Goal: Find specific page/section: Find specific page/section

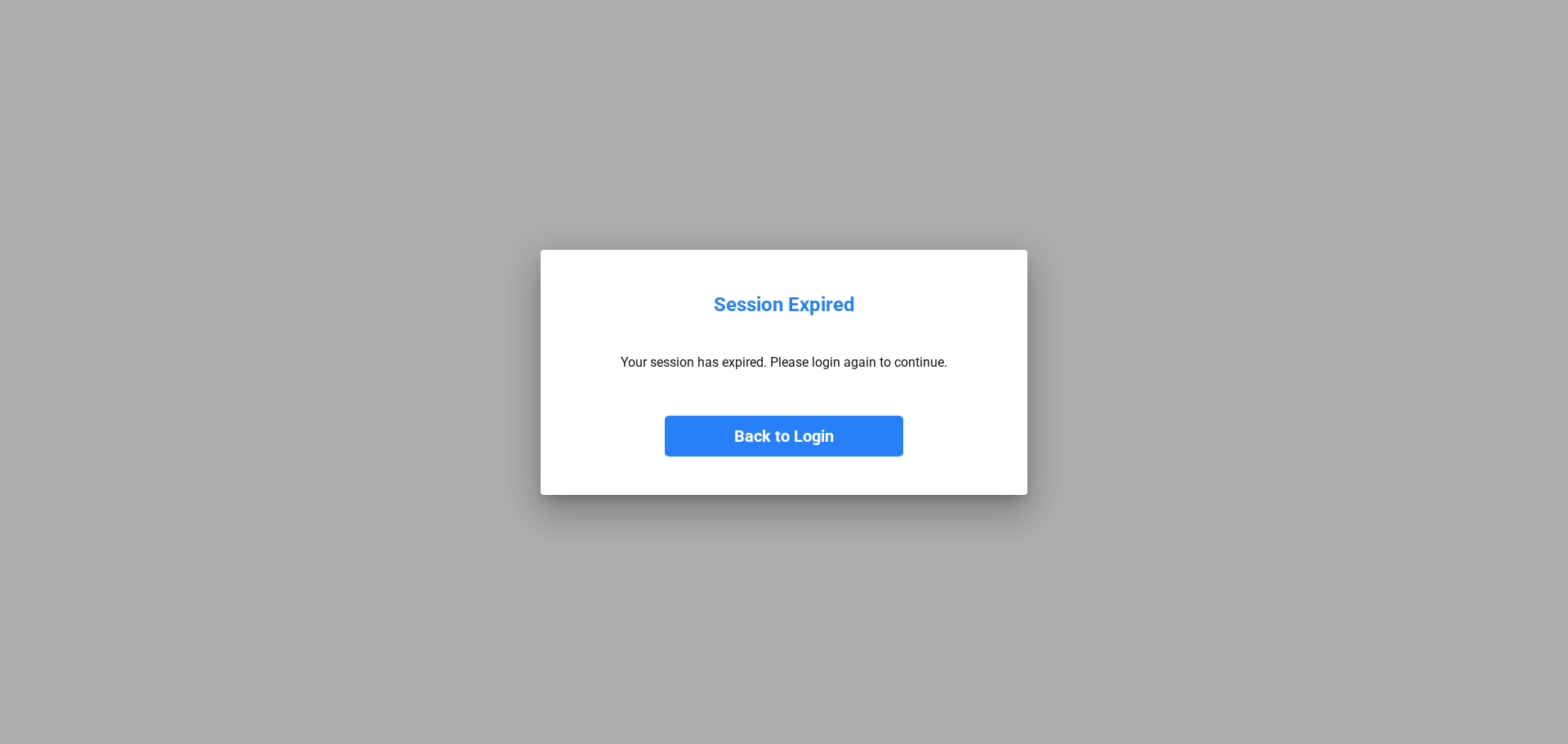
click at [785, 439] on button "Back to Login" at bounding box center [783, 436] width 238 height 41
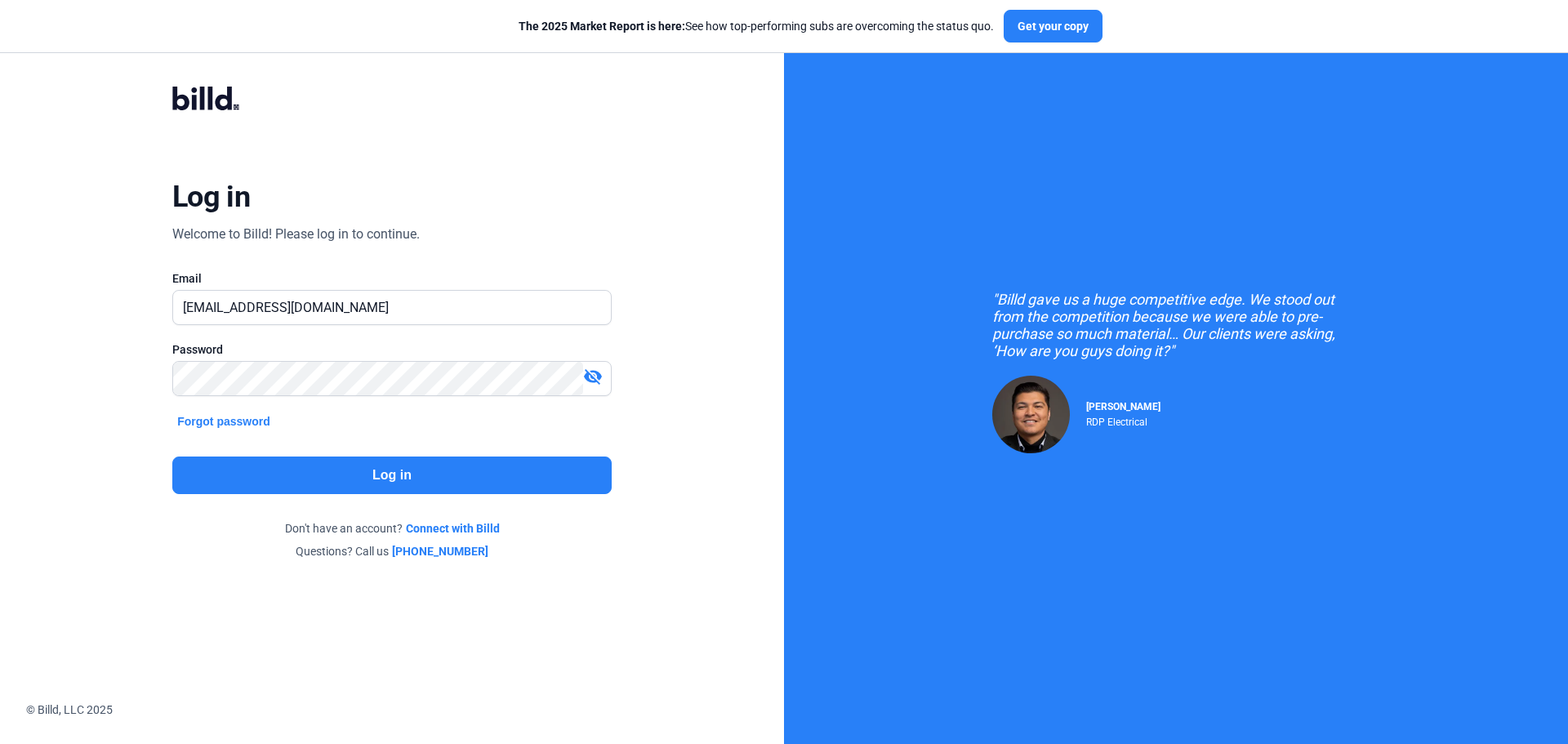
click at [454, 481] on button "Log in" at bounding box center [392, 475] width 439 height 38
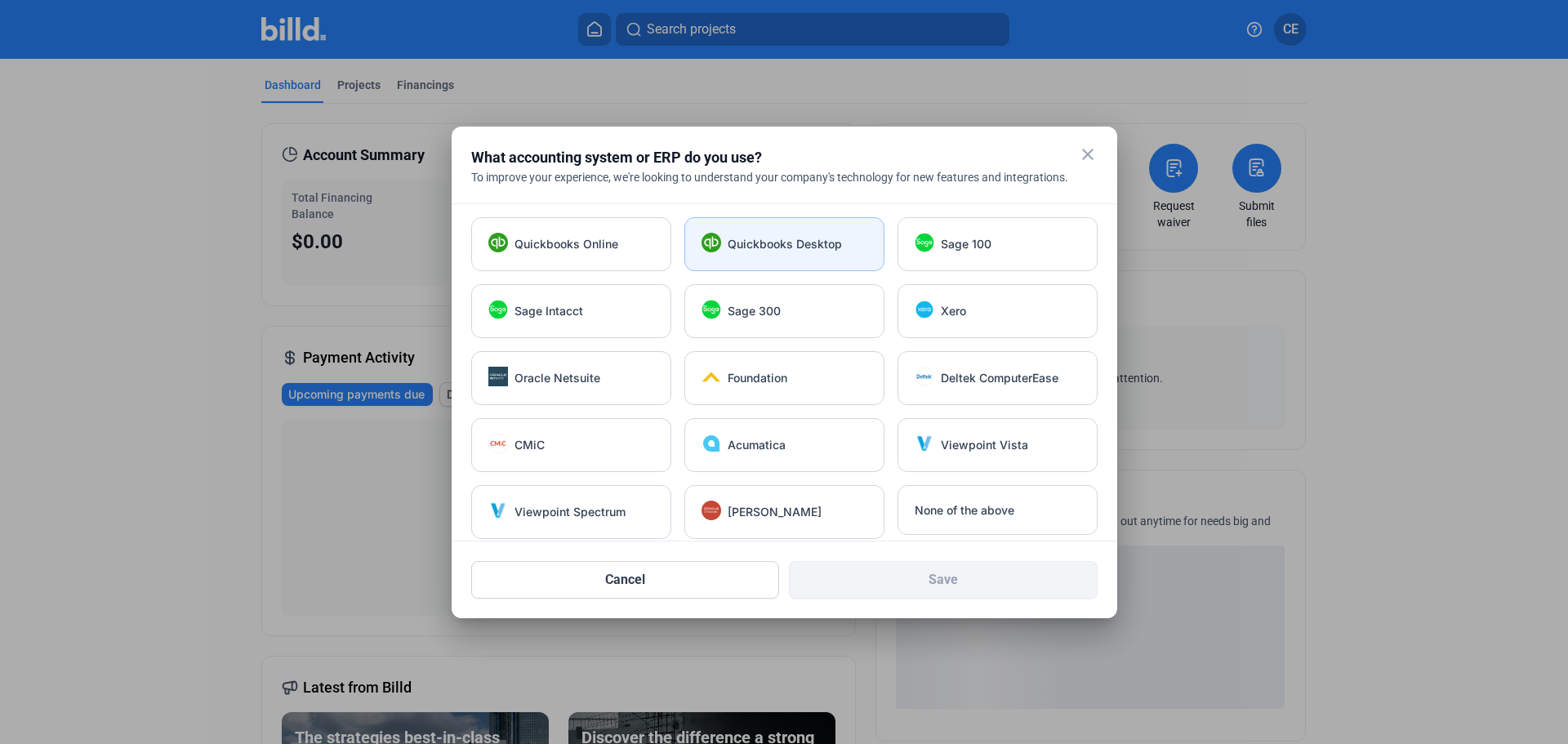
click at [830, 230] on div "Quickbooks Desktop" at bounding box center [784, 244] width 200 height 54
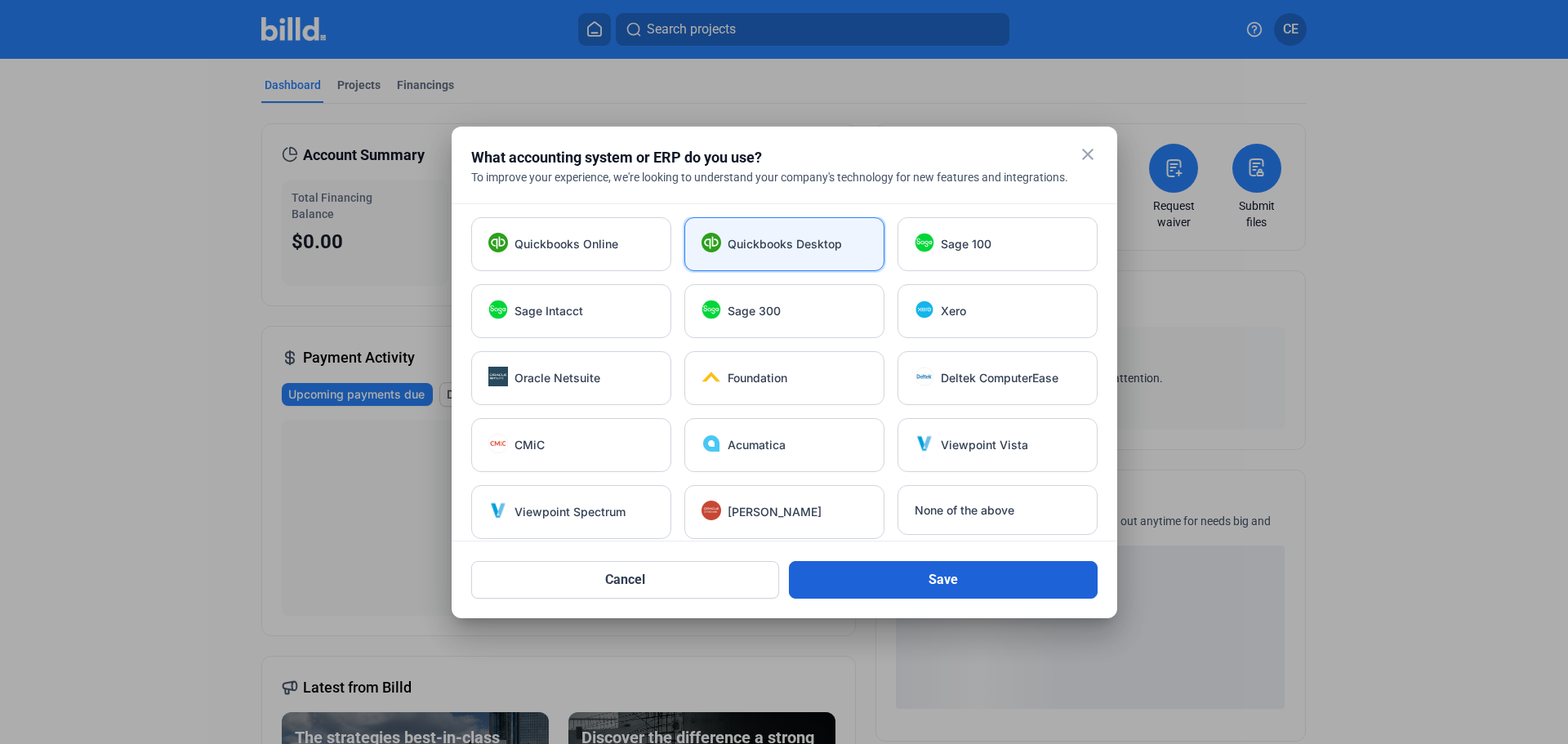
click at [992, 585] on button "Save" at bounding box center [943, 580] width 309 height 38
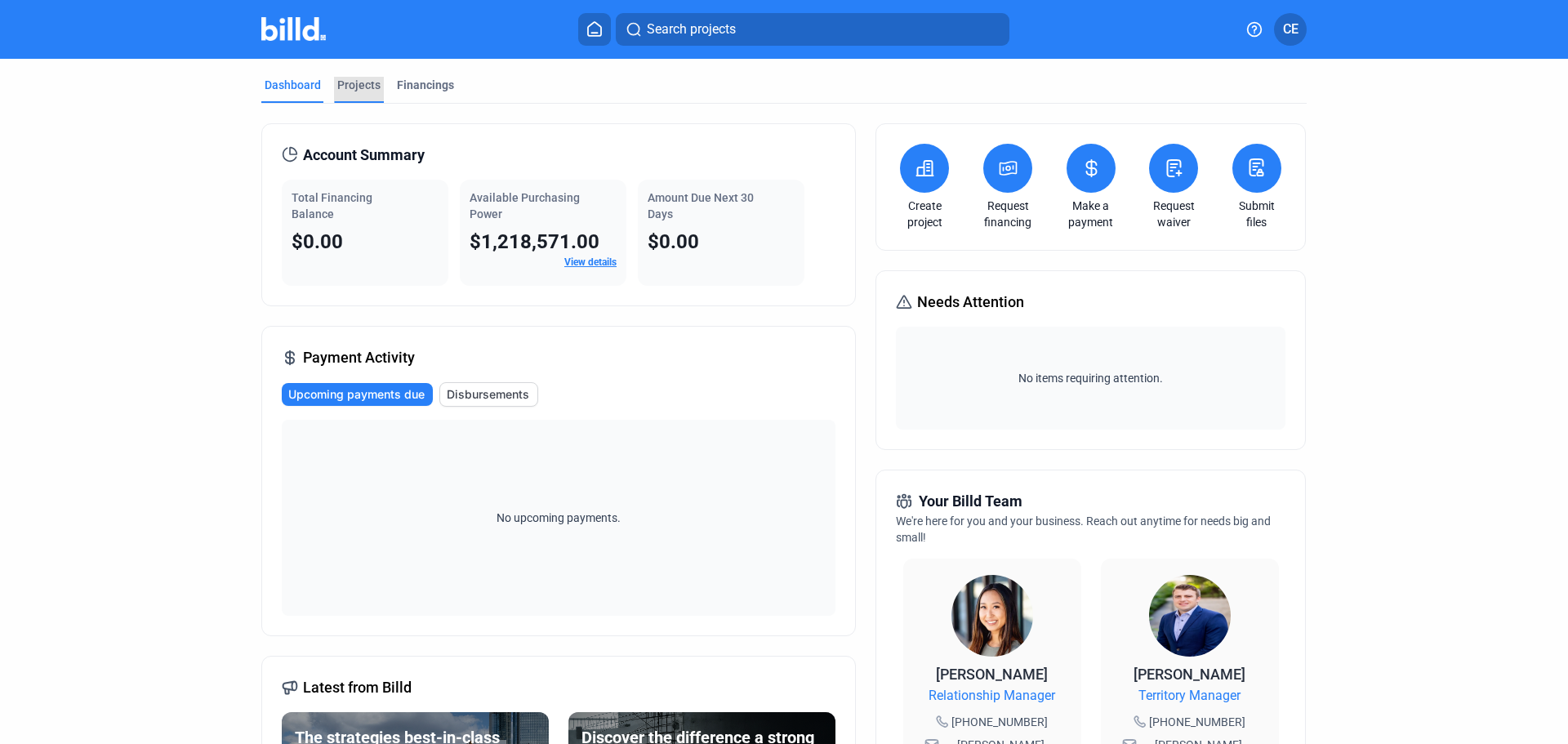
click at [369, 88] on div "Projects" at bounding box center [359, 85] width 43 height 16
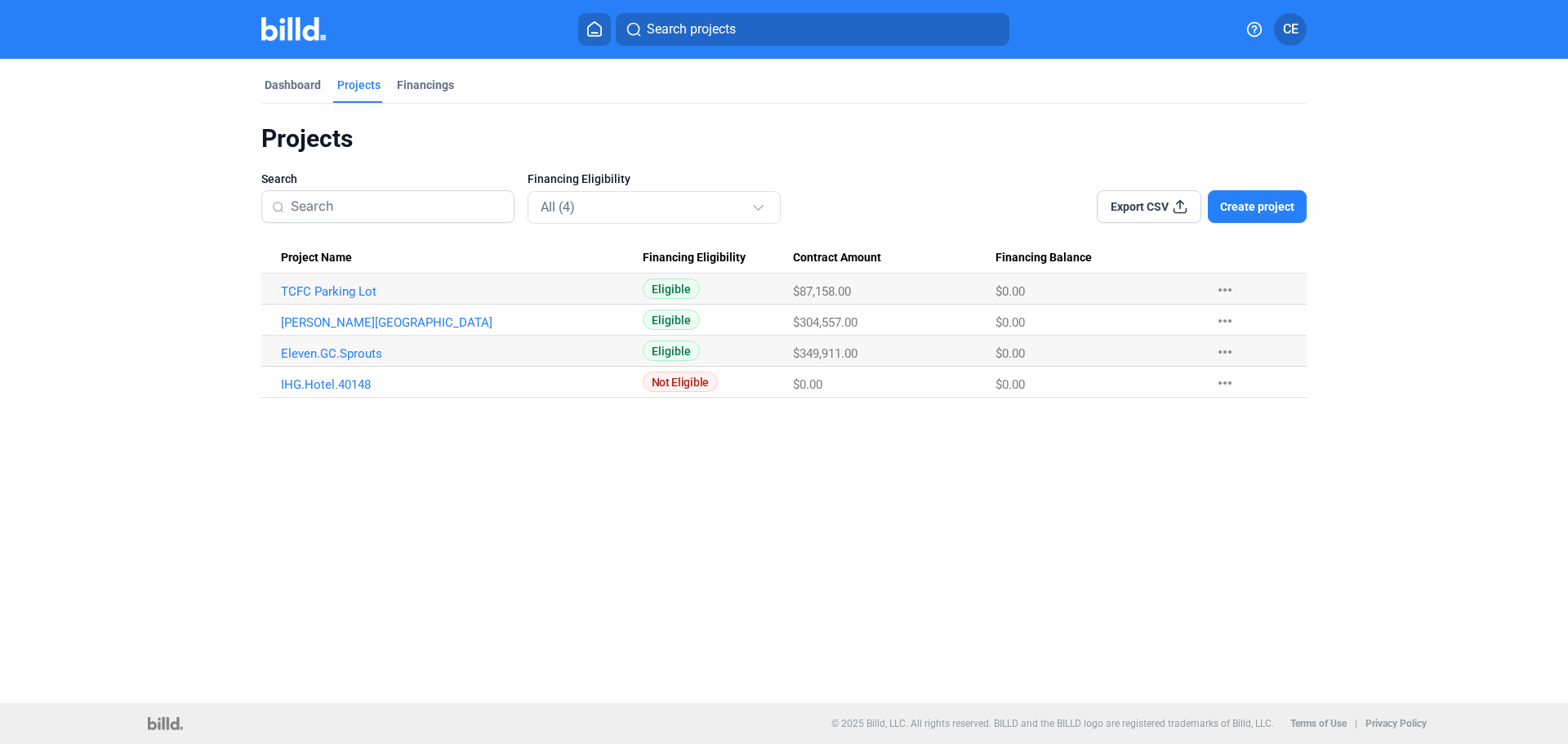
drag, startPoint x: 801, startPoint y: 323, endPoint x: 910, endPoint y: 330, distance: 109.2
click at [907, 330] on Amount "$304,557.00" at bounding box center [894, 320] width 203 height 31
drag, startPoint x: 1005, startPoint y: 322, endPoint x: 988, endPoint y: 322, distance: 17.0
click at [988, 322] on tr "[PERSON_NAME] Hotel Eligible $304,557.00 $0.00 more_horiz" at bounding box center [784, 320] width 1045 height 31
drag, startPoint x: 798, startPoint y: 324, endPoint x: 925, endPoint y: 328, distance: 127.1
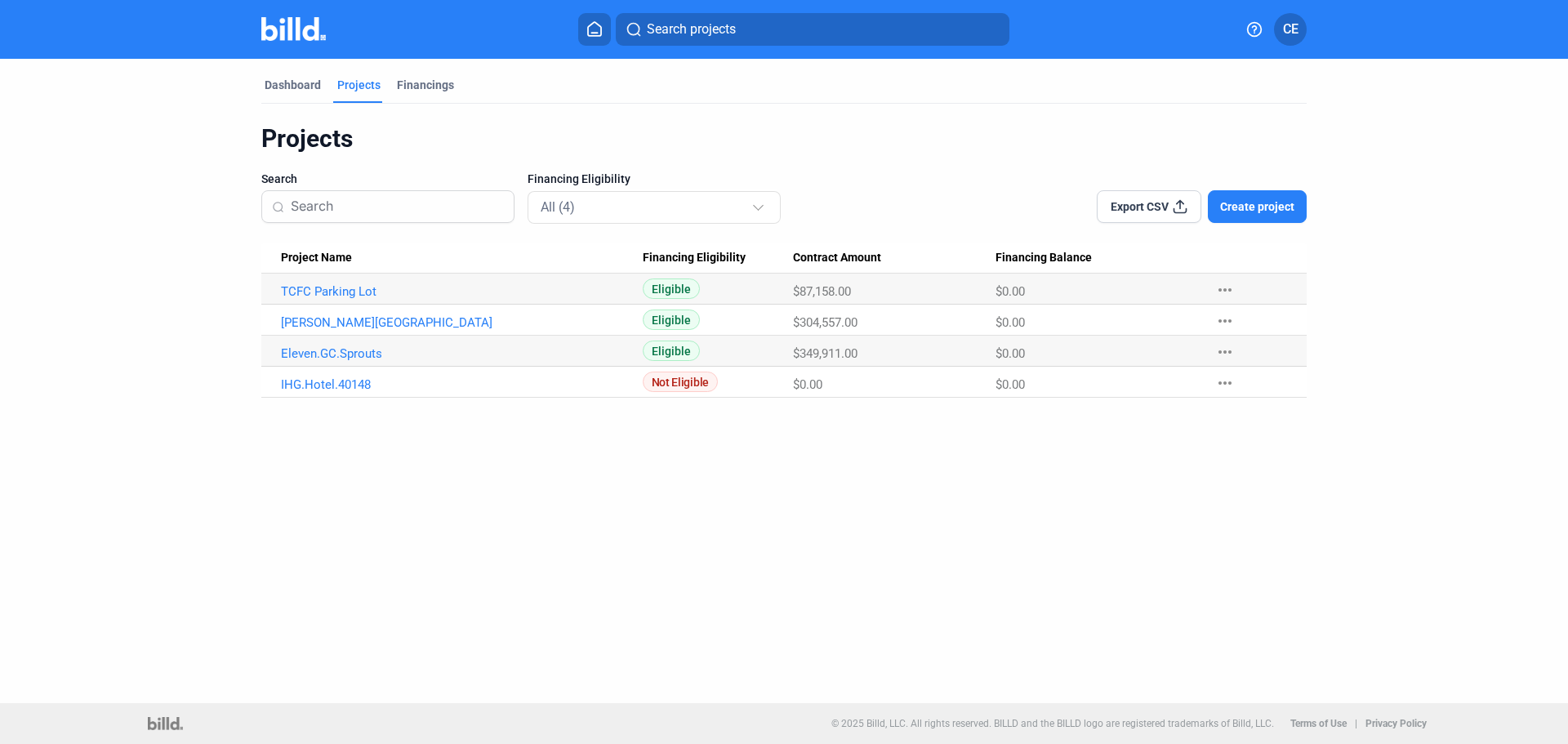
click at [925, 328] on div "$304,557.00" at bounding box center [894, 322] width 203 height 14
click at [345, 321] on link "[PERSON_NAME][GEOGRAPHIC_DATA]" at bounding box center [462, 322] width 362 height 14
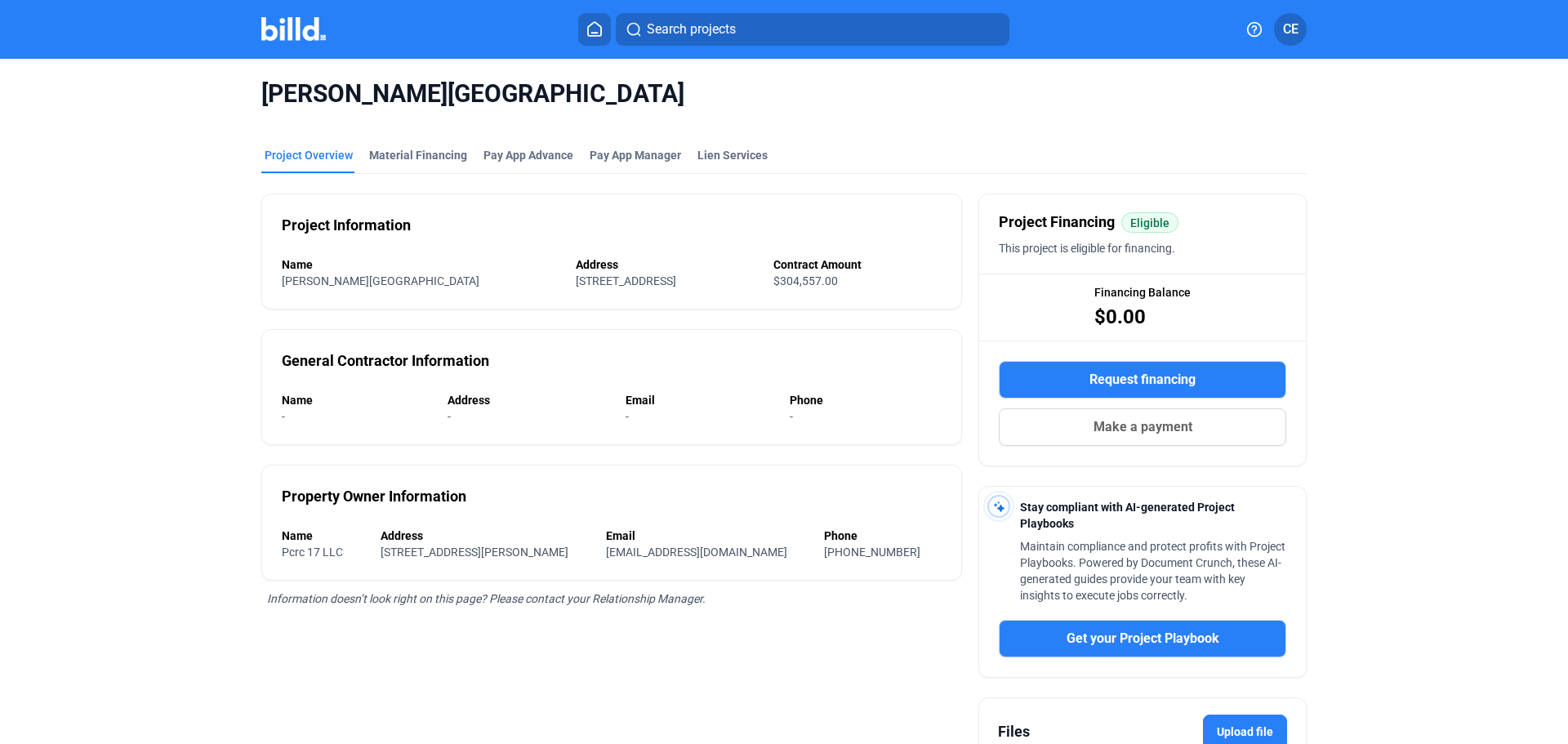
drag, startPoint x: 277, startPoint y: 93, endPoint x: 416, endPoint y: 94, distance: 139.0
click at [416, 94] on span "[PERSON_NAME][GEOGRAPHIC_DATA]" at bounding box center [784, 94] width 1045 height 31
click at [416, 113] on div "[PERSON_NAME][GEOGRAPHIC_DATA]" at bounding box center [784, 94] width 1045 height 71
drag, startPoint x: 275, startPoint y: 96, endPoint x: 388, endPoint y: 90, distance: 113.2
click at [388, 90] on span "[PERSON_NAME][GEOGRAPHIC_DATA]" at bounding box center [784, 94] width 1045 height 31
